Goal: Task Accomplishment & Management: Use online tool/utility

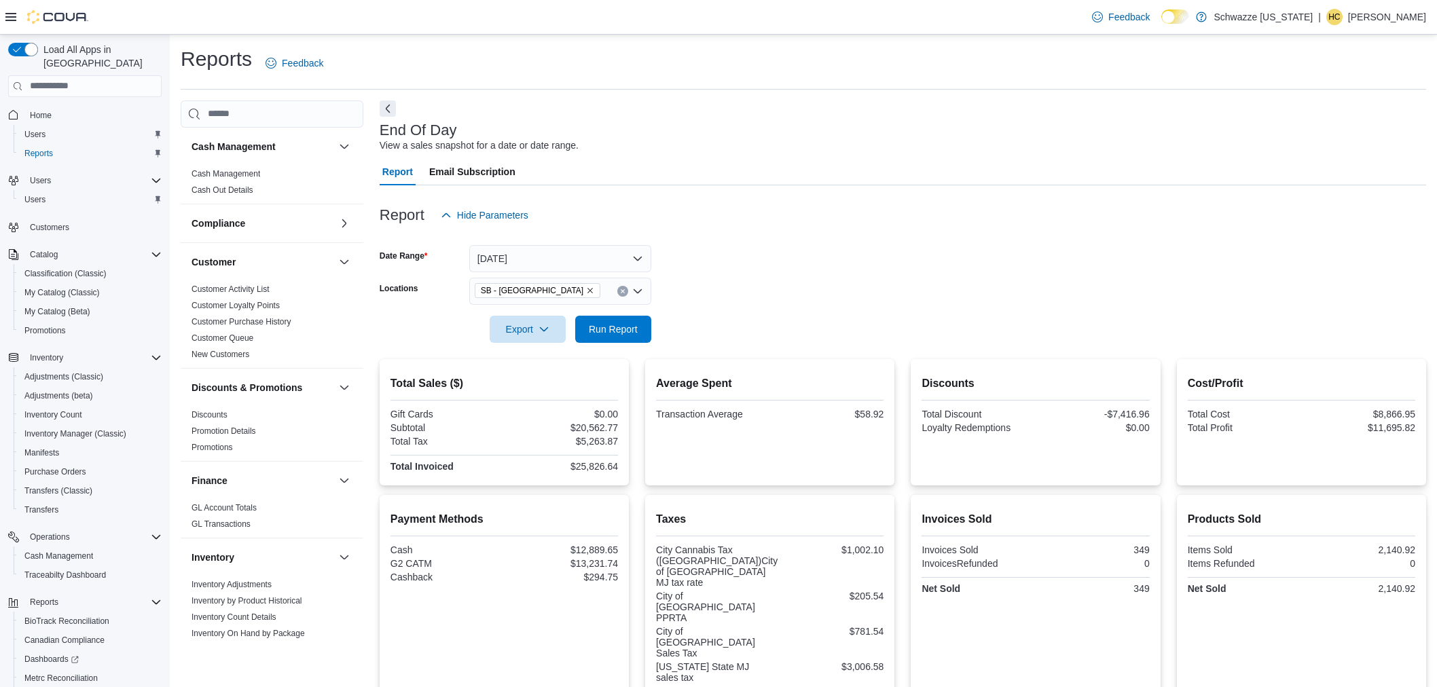
scroll to position [33, 0]
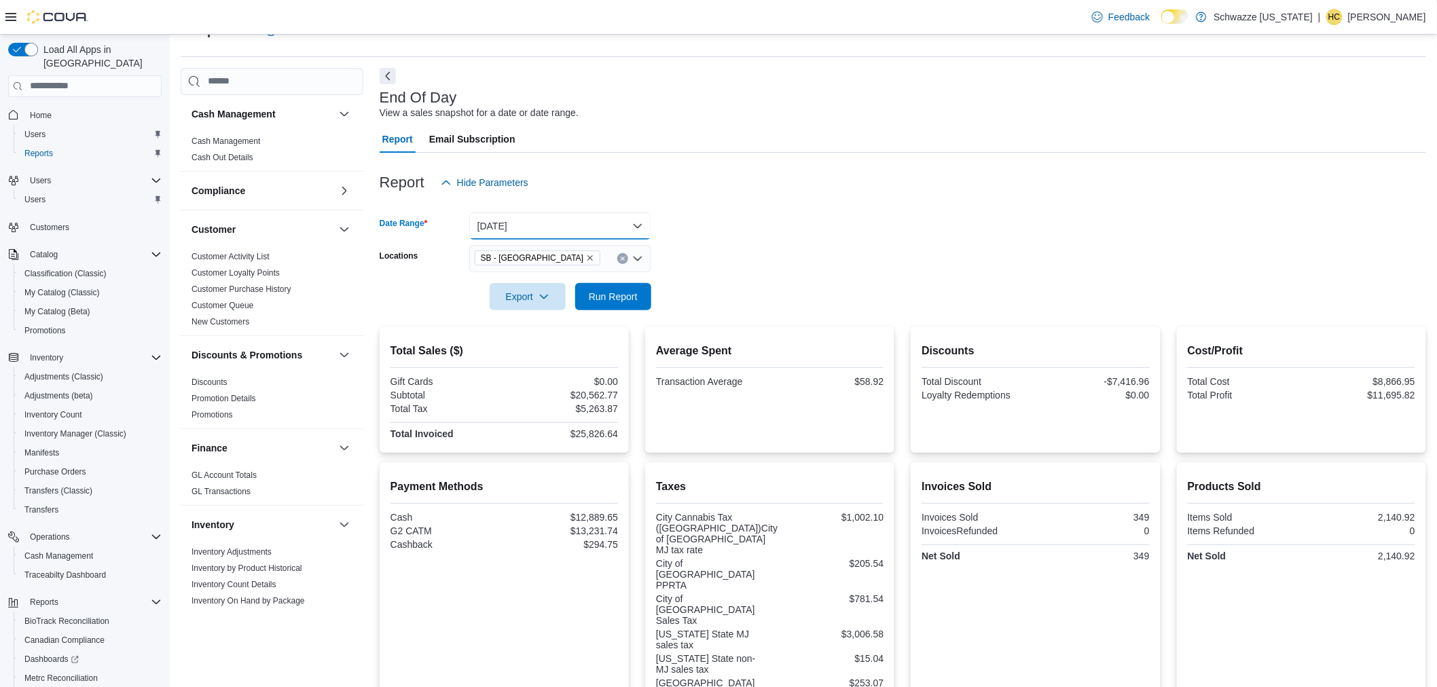
click at [623, 226] on button "[DATE]" at bounding box center [560, 226] width 182 height 27
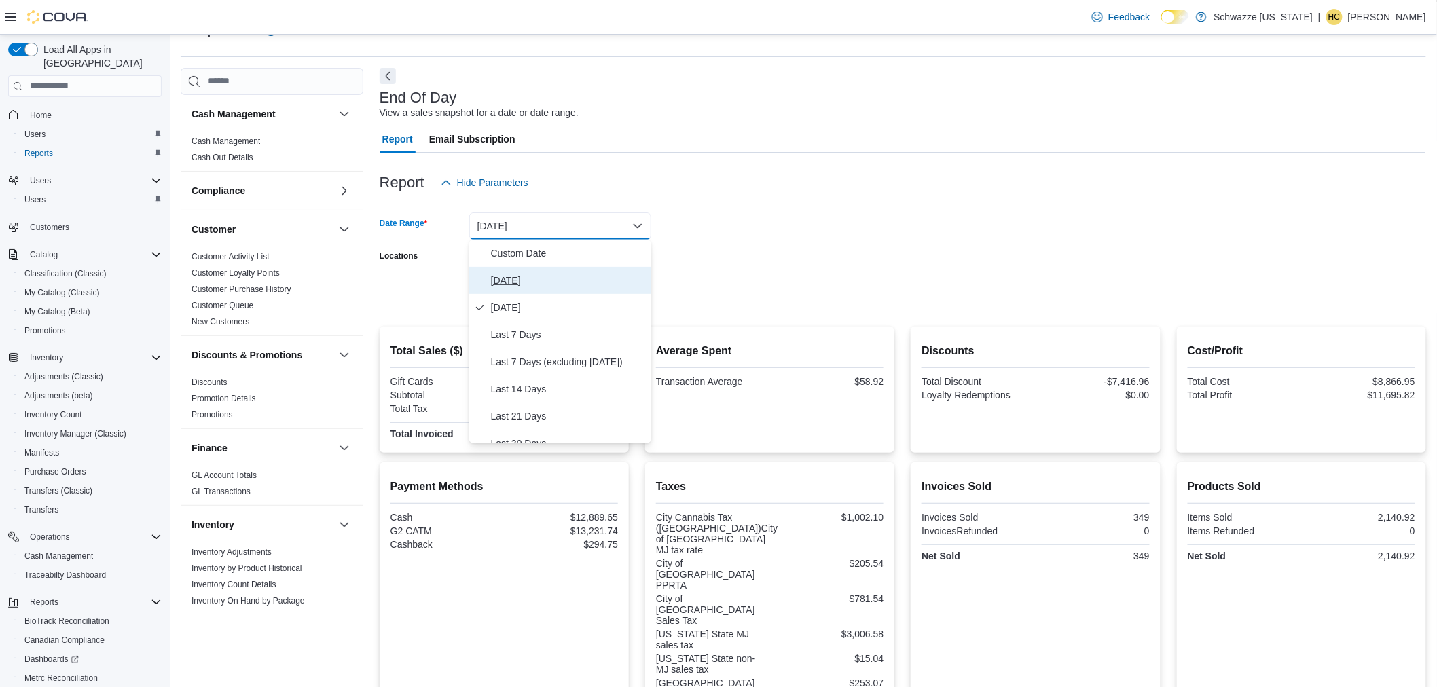
click at [539, 280] on span "[DATE]" at bounding box center [568, 280] width 155 height 16
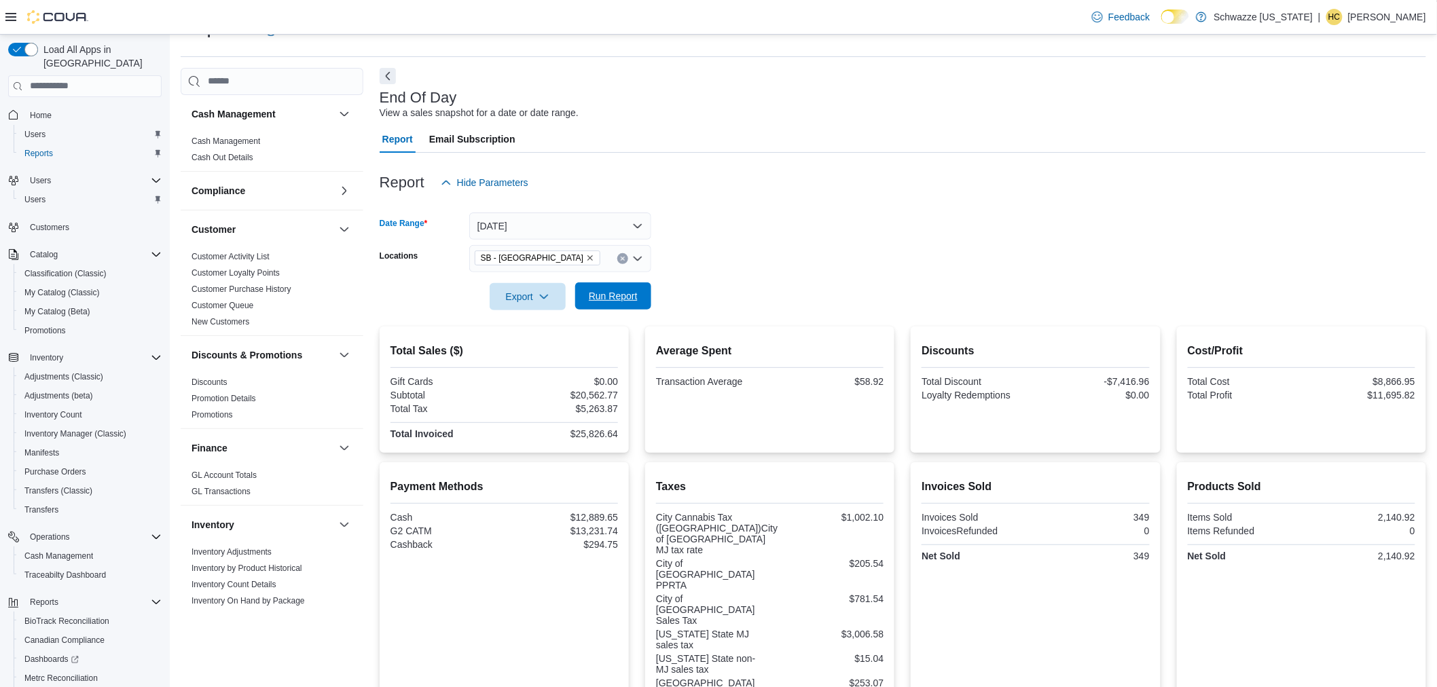
click at [610, 295] on span "Run Report" at bounding box center [613, 296] width 49 height 14
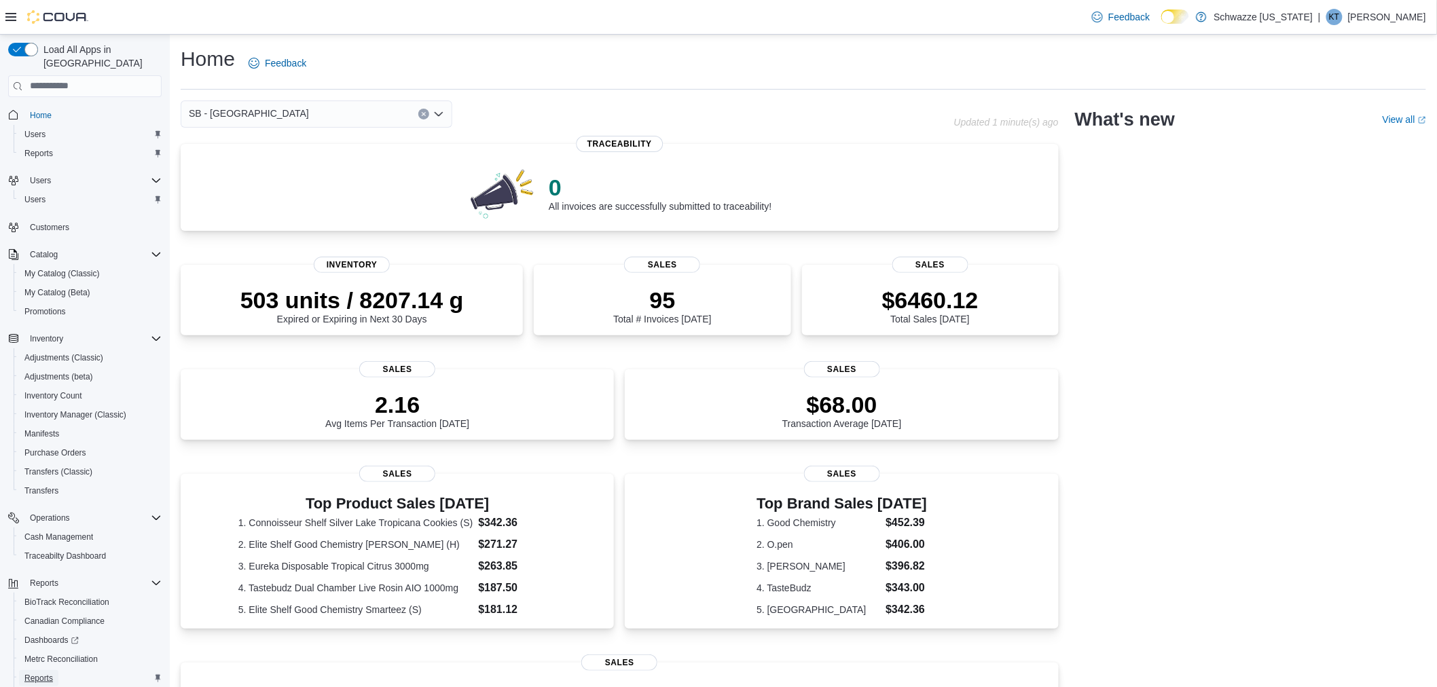
drag, startPoint x: 33, startPoint y: 659, endPoint x: 350, endPoint y: 342, distance: 449.0
click at [33, 673] on span "Reports" at bounding box center [38, 678] width 29 height 11
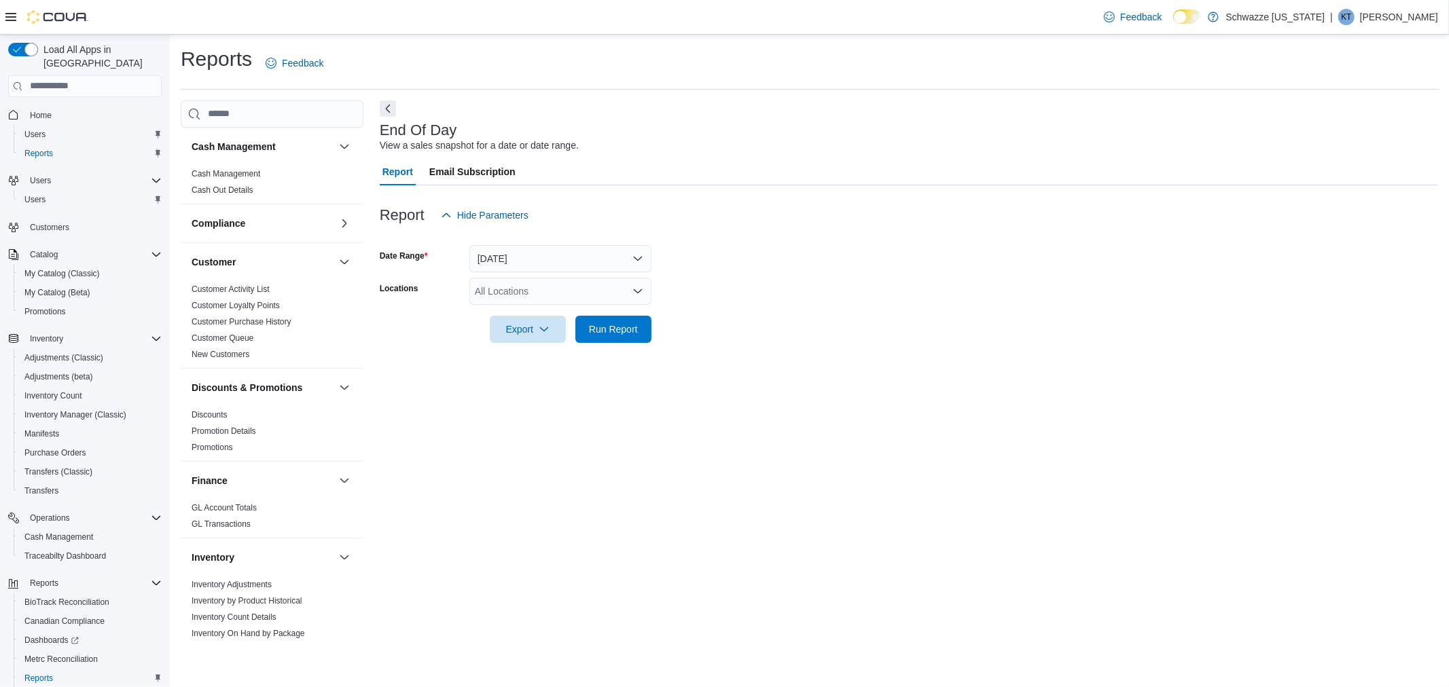
click at [485, 295] on div "All Locations" at bounding box center [560, 291] width 182 height 27
type input "***"
click at [533, 311] on span "SB - [GEOGRAPHIC_DATA]" at bounding box center [565, 314] width 120 height 14
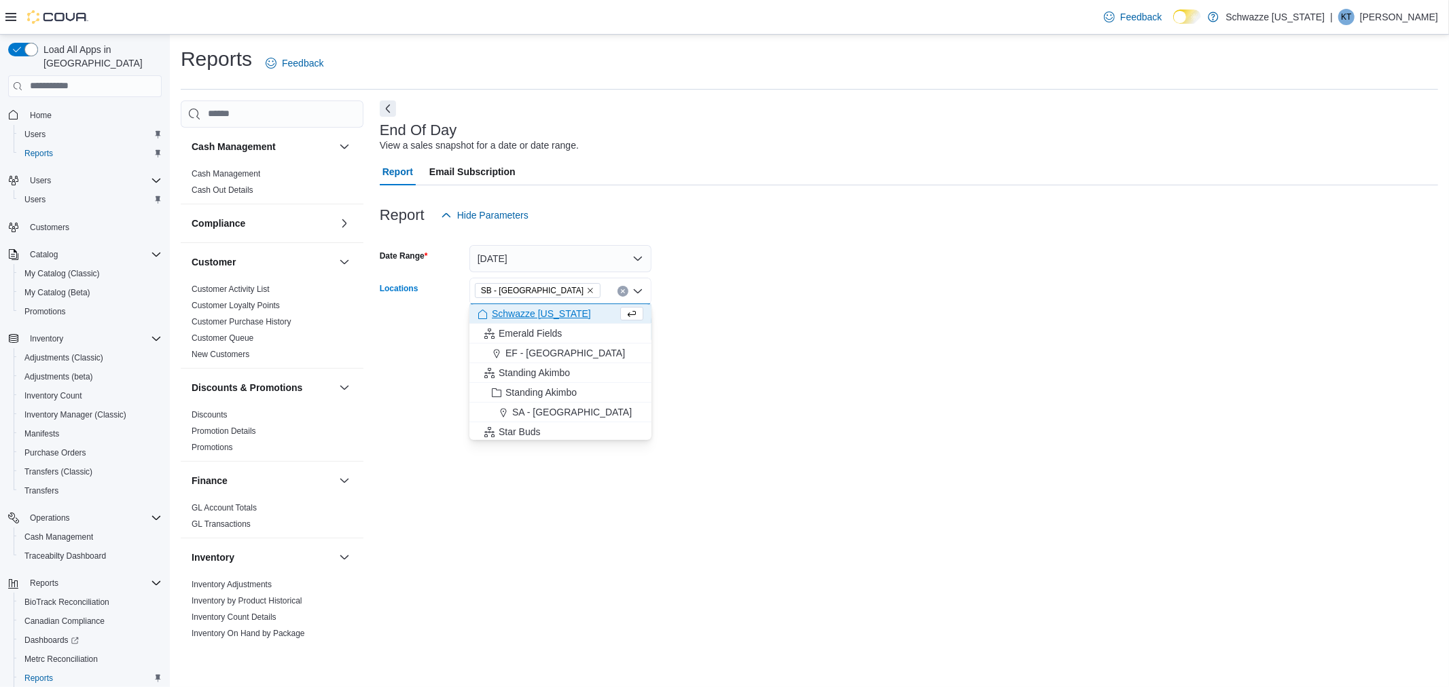
click at [804, 424] on div "End Of Day View a sales snapshot for a date or date range. Report Email Subscri…" at bounding box center [909, 372] width 1058 height 543
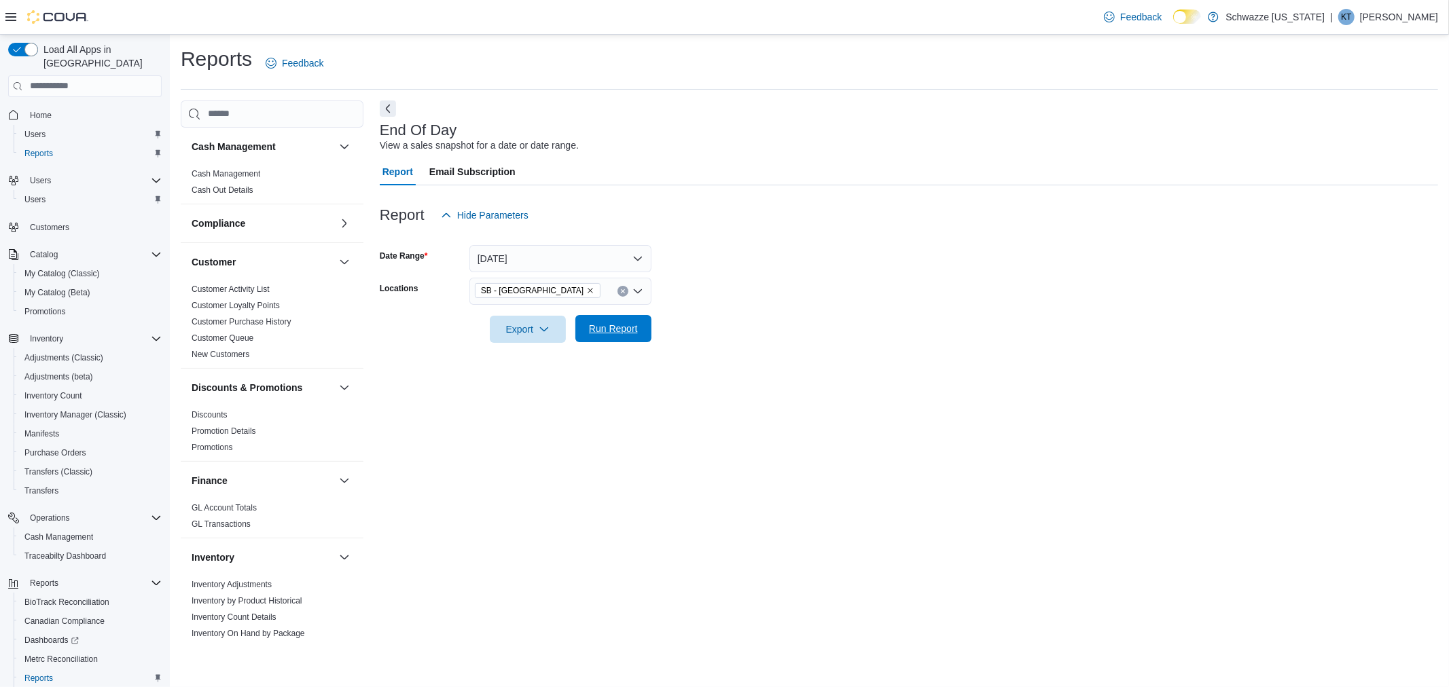
click at [623, 335] on span "Run Report" at bounding box center [613, 329] width 49 height 14
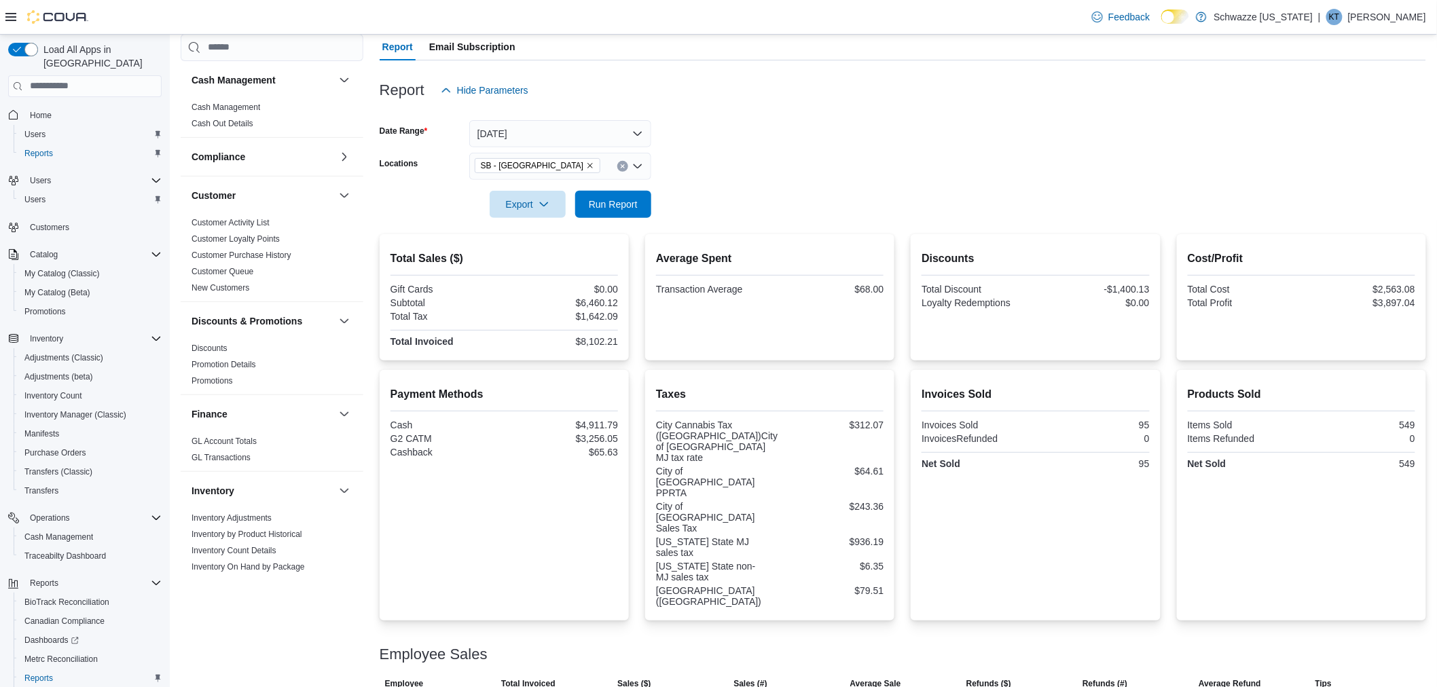
scroll to position [194, 0]
